Goal: Information Seeking & Learning: Learn about a topic

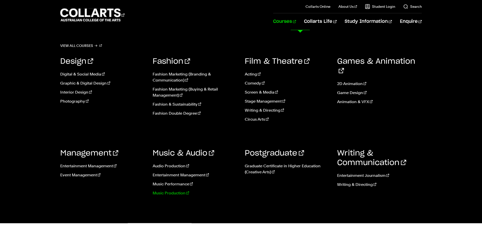
click at [162, 193] on link "Music Production" at bounding box center [195, 193] width 85 height 6
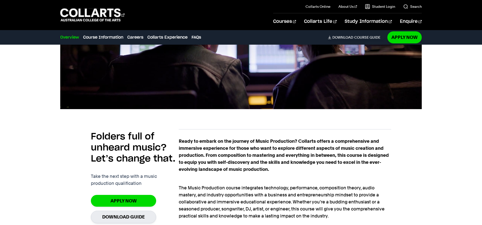
scroll to position [262, 0]
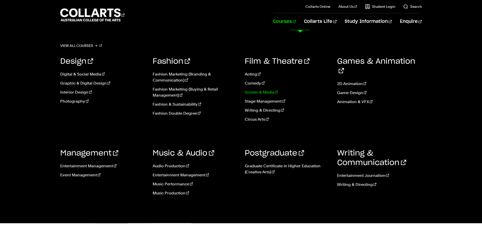
click at [258, 92] on link "Screen & Media" at bounding box center [287, 92] width 85 height 6
